Goal: Navigation & Orientation: Understand site structure

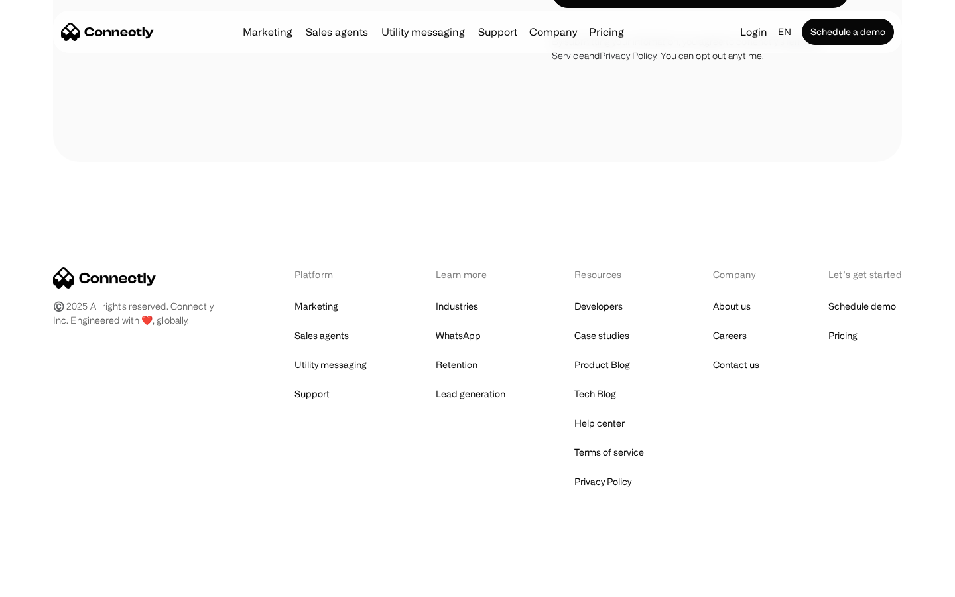
scroll to position [3757, 0]
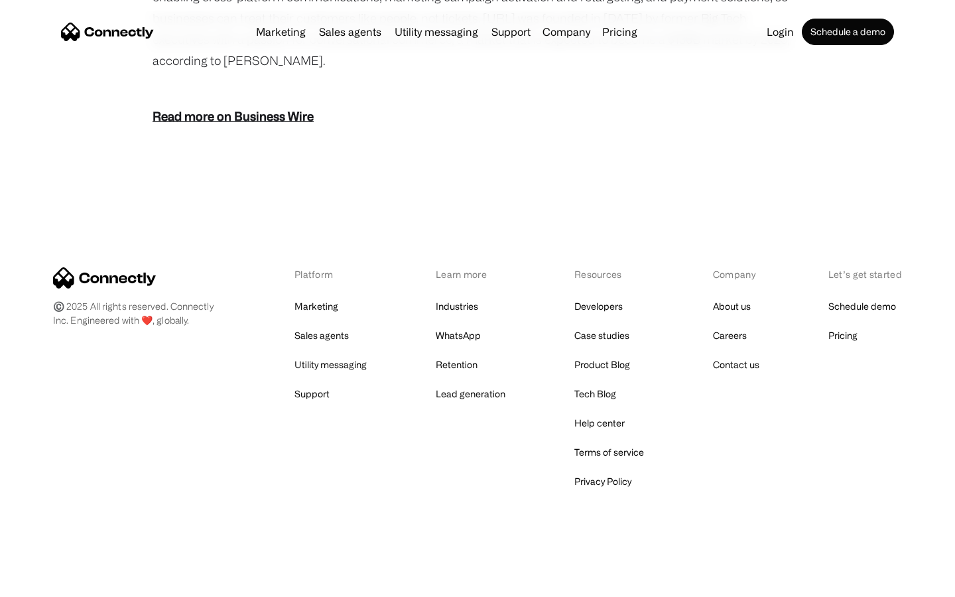
scroll to position [1643, 0]
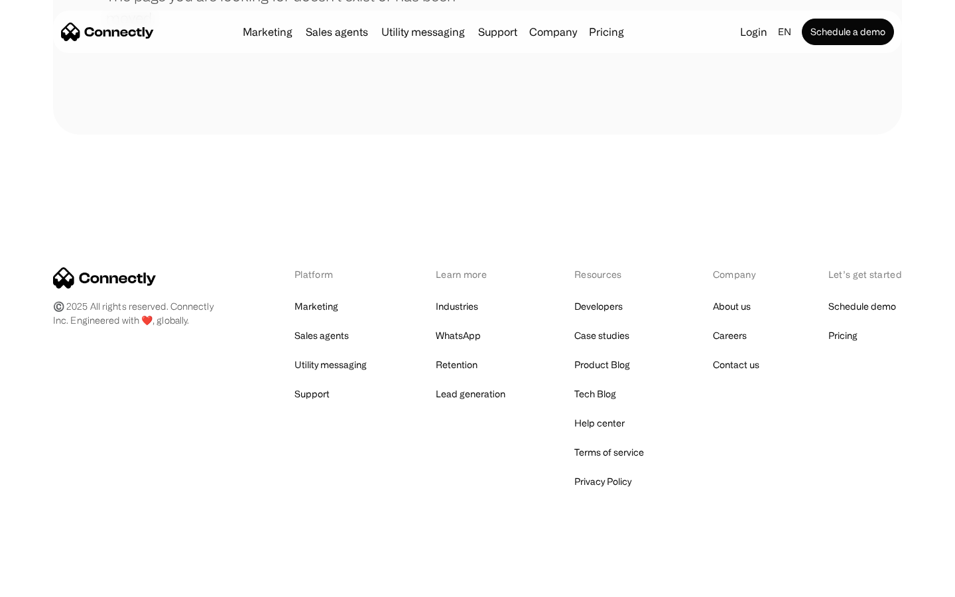
scroll to position [242, 0]
